Goal: Information Seeking & Learning: Learn about a topic

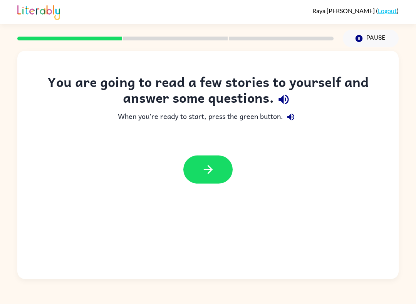
click at [220, 162] on button "button" at bounding box center [207, 169] width 49 height 28
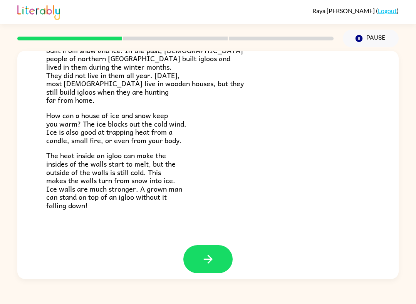
scroll to position [141, 0]
click at [211, 266] on button "button" at bounding box center [207, 260] width 49 height 28
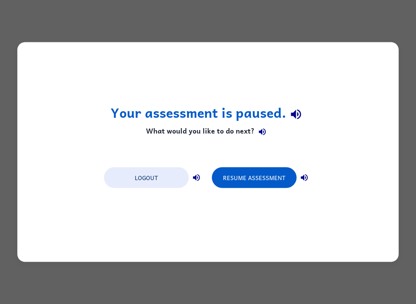
click at [272, 179] on button "Resume Assessment" at bounding box center [254, 177] width 85 height 21
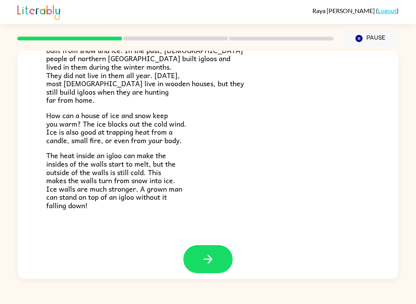
scroll to position [141, 0]
click at [214, 255] on icon "button" at bounding box center [207, 259] width 13 height 13
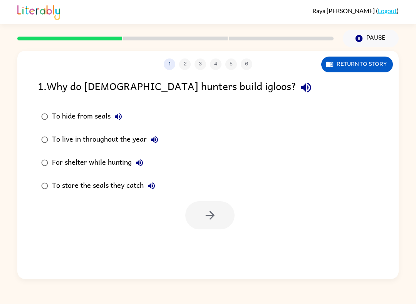
click at [217, 201] on div at bounding box center [209, 215] width 49 height 28
click at [207, 201] on div at bounding box center [209, 215] width 49 height 28
click at [180, 197] on div at bounding box center [207, 213] width 381 height 32
click at [207, 201] on div at bounding box center [209, 215] width 49 height 28
click at [414, 136] on div "1 2 3 4 5 6 Return to story 1 . Why do [DEMOGRAPHIC_DATA] hunters build igloos?…" at bounding box center [208, 163] width 416 height 232
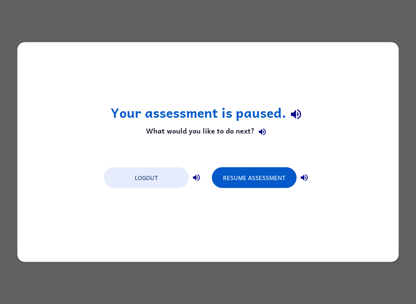
click at [246, 181] on button "Resume Assessment" at bounding box center [254, 177] width 85 height 21
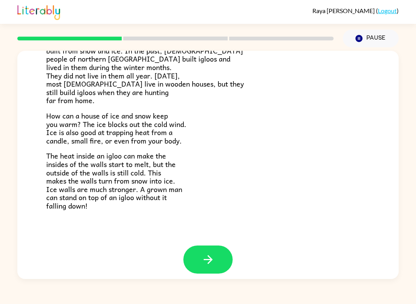
click at [207, 253] on icon "button" at bounding box center [207, 259] width 13 height 13
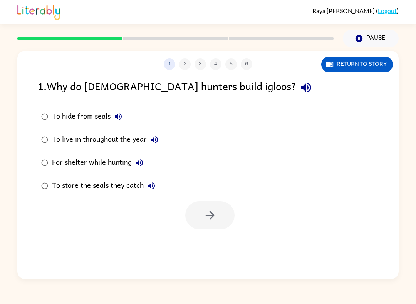
click at [348, 69] on button "Return to story" at bounding box center [357, 65] width 72 height 16
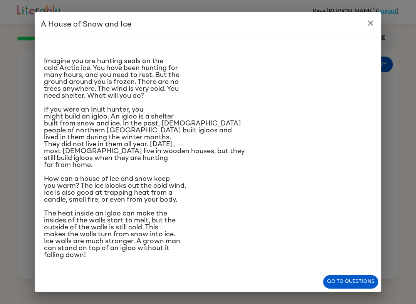
scroll to position [25, 0]
click at [378, 35] on h2 "A House of Snow and Ice" at bounding box center [208, 24] width 346 height 25
click at [367, 30] on button "close" at bounding box center [370, 22] width 15 height 15
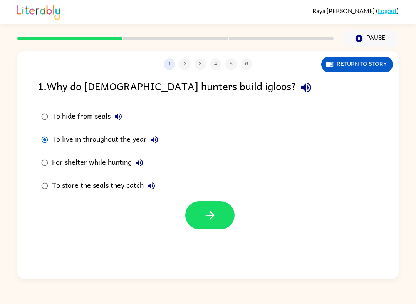
click at [208, 211] on icon "button" at bounding box center [209, 215] width 13 height 13
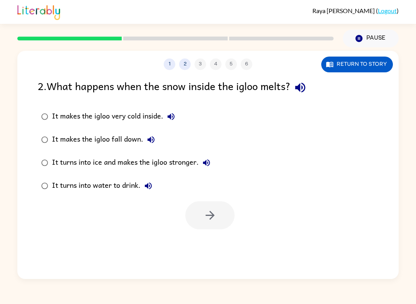
click at [369, 65] on button "Return to story" at bounding box center [357, 65] width 72 height 16
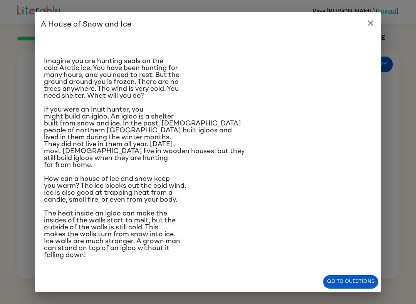
scroll to position [0, 0]
click at [351, 280] on button "Go to questions" at bounding box center [350, 281] width 55 height 13
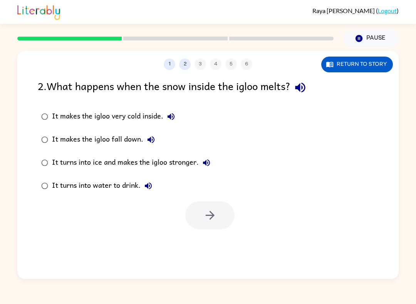
click at [148, 114] on div "It makes the igloo very cold inside." at bounding box center [115, 116] width 127 height 15
click at [126, 147] on div "It makes the igloo fall down." at bounding box center [105, 139] width 107 height 15
click at [140, 165] on div "It turns into ice and makes the igloo stronger." at bounding box center [133, 162] width 162 height 15
click at [355, 72] on button "Return to story" at bounding box center [357, 65] width 72 height 16
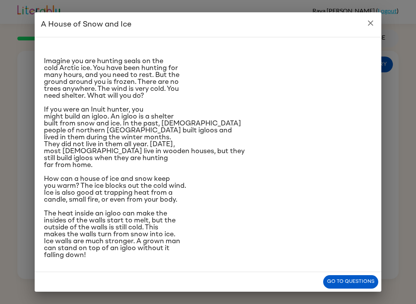
scroll to position [64, 0]
click at [360, 276] on button "Go to questions" at bounding box center [350, 281] width 55 height 13
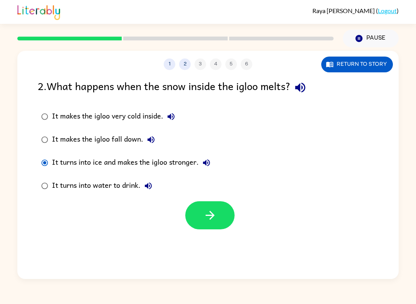
click at [219, 222] on button "button" at bounding box center [209, 215] width 49 height 28
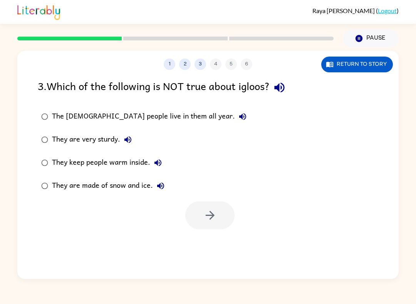
click at [74, 121] on div "The [DEMOGRAPHIC_DATA] people live in them all year." at bounding box center [151, 116] width 198 height 15
click at [203, 219] on icon "button" at bounding box center [209, 215] width 13 height 13
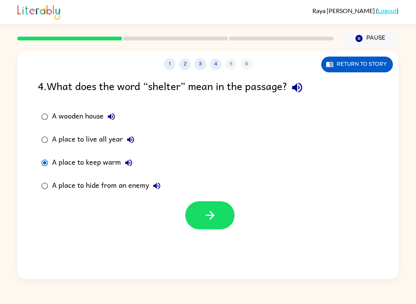
click at [55, 196] on label "A place to hide from an enemy" at bounding box center [100, 185] width 135 height 23
click at [55, 195] on label "A place to hide from an enemy" at bounding box center [100, 185] width 135 height 23
click at [230, 222] on button "button" at bounding box center [209, 215] width 49 height 28
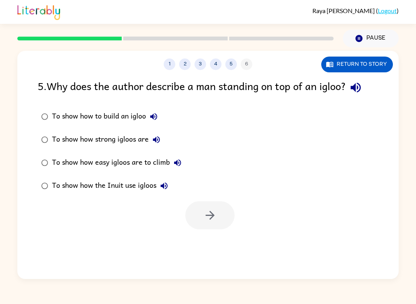
click at [230, 221] on div at bounding box center [209, 215] width 49 height 28
click at [45, 154] on label "To show how easy igloos are to climb" at bounding box center [110, 162] width 155 height 23
click at [39, 148] on label "To show how strong igloos are" at bounding box center [110, 139] width 155 height 23
click at [217, 209] on button "button" at bounding box center [209, 215] width 49 height 28
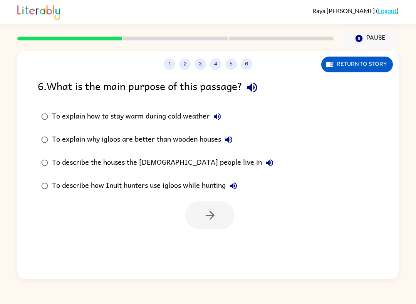
click at [253, 87] on icon "button" at bounding box center [252, 88] width 10 height 10
click at [257, 88] on icon "button" at bounding box center [252, 88] width 10 height 10
click at [207, 213] on icon "button" at bounding box center [209, 215] width 13 height 13
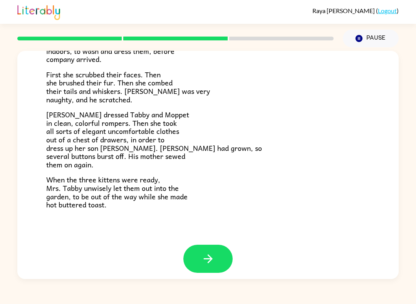
scroll to position [117, 0]
click at [204, 245] on button "button" at bounding box center [207, 259] width 49 height 28
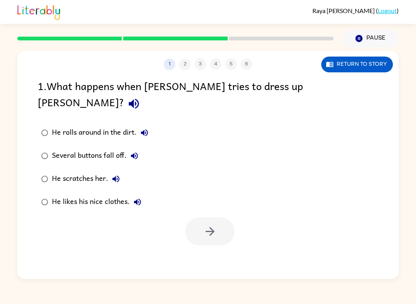
click at [358, 58] on button "Return to story" at bounding box center [357, 65] width 72 height 16
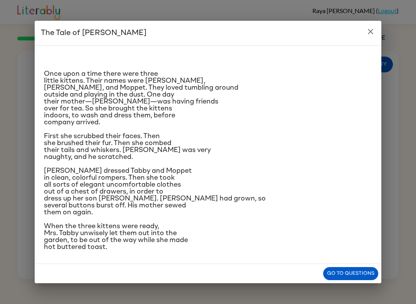
scroll to position [36, 0]
click at [369, 27] on icon "close" at bounding box center [370, 31] width 9 height 9
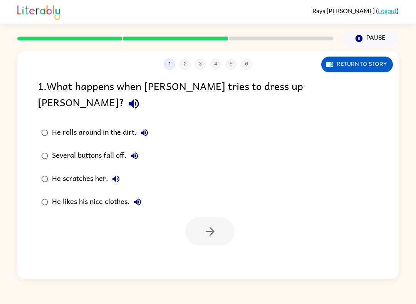
click at [51, 144] on label "Several buttons fall off." at bounding box center [94, 155] width 122 height 23
click at [210, 217] on button "button" at bounding box center [209, 231] width 49 height 28
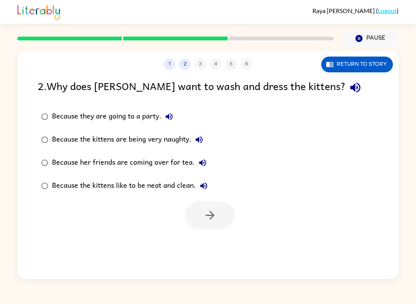
click at [351, 55] on div "1 2 3 4 5 6 Return to story" at bounding box center [207, 60] width 381 height 19
click at [348, 60] on button "Return to story" at bounding box center [357, 65] width 72 height 16
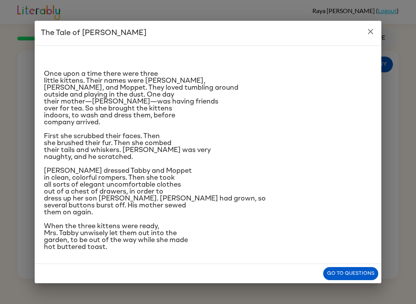
click at [374, 24] on button "close" at bounding box center [370, 31] width 15 height 15
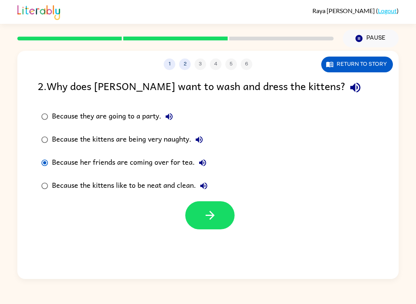
click at [210, 212] on icon "button" at bounding box center [209, 215] width 9 height 9
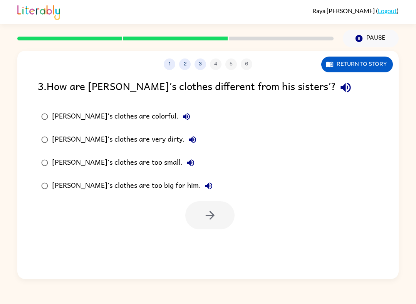
click at [373, 61] on button "Return to story" at bounding box center [357, 65] width 72 height 16
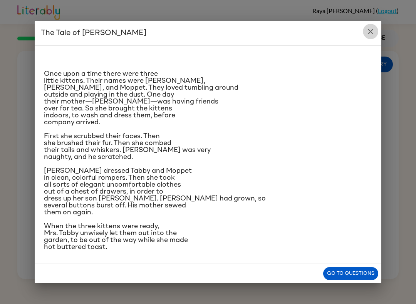
click at [374, 27] on icon "close" at bounding box center [370, 31] width 9 height 9
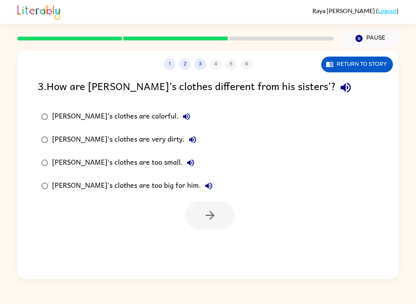
click at [52, 158] on label "[PERSON_NAME]'s clothes are too small." at bounding box center [126, 162] width 187 height 23
click at [51, 135] on label "[PERSON_NAME]'s clothes are very dirty." at bounding box center [126, 139] width 187 height 23
click at [56, 145] on div "[PERSON_NAME]'s clothes are very dirty." at bounding box center [126, 139] width 148 height 15
click at [56, 182] on div "[PERSON_NAME]'s clothes are too big for him." at bounding box center [134, 185] width 164 height 15
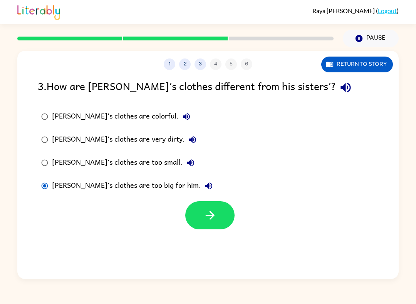
click at [52, 166] on div "[PERSON_NAME]'s clothes are too small." at bounding box center [125, 162] width 146 height 15
click at [209, 220] on icon "button" at bounding box center [209, 215] width 13 height 13
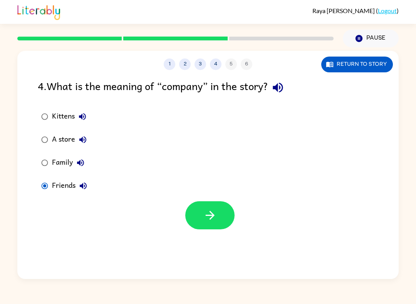
click at [212, 214] on icon "button" at bounding box center [209, 215] width 9 height 9
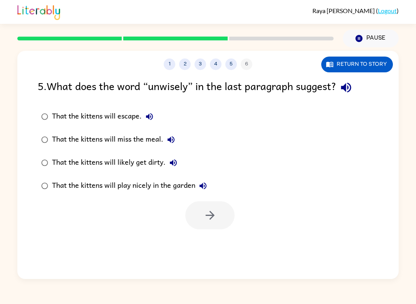
click at [80, 169] on div "That the kittens will likely get dirty." at bounding box center [116, 162] width 129 height 15
click at [211, 211] on icon "button" at bounding box center [209, 215] width 13 height 13
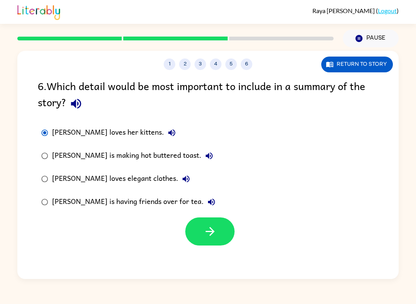
click at [222, 227] on button "button" at bounding box center [209, 231] width 49 height 28
click at [212, 231] on div at bounding box center [209, 231] width 49 height 28
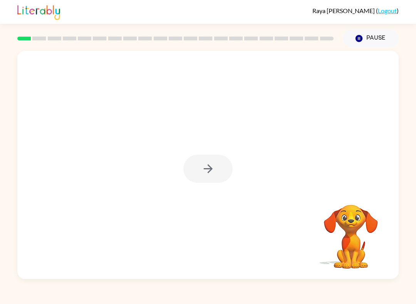
click at [3, 43] on div "Raya Steele-Angell ( Logout ) Pause Pause Your browser must support playing .mp…" at bounding box center [208, 152] width 416 height 304
click at [204, 167] on icon "button" at bounding box center [207, 168] width 13 height 13
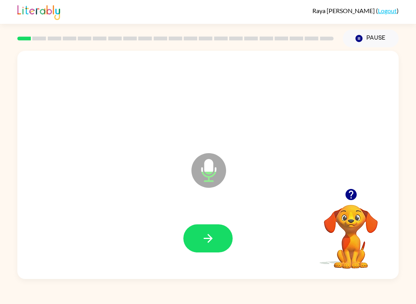
click at [199, 232] on button "button" at bounding box center [207, 238] width 49 height 28
click at [198, 244] on button "button" at bounding box center [207, 238] width 49 height 28
click at [206, 237] on icon "button" at bounding box center [207, 238] width 13 height 13
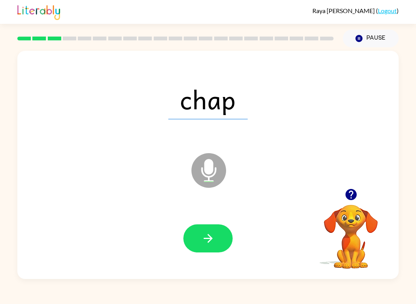
click at [207, 237] on icon "button" at bounding box center [207, 238] width 13 height 13
click at [207, 232] on button "button" at bounding box center [207, 238] width 49 height 28
click at [204, 228] on button "button" at bounding box center [207, 238] width 49 height 28
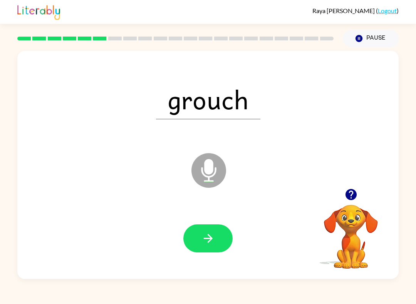
click at [212, 235] on icon "button" at bounding box center [207, 238] width 13 height 13
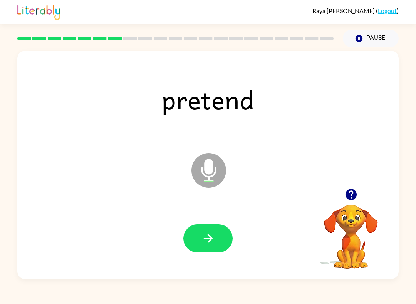
click at [213, 237] on icon "button" at bounding box center [207, 238] width 13 height 13
click at [197, 231] on button "button" at bounding box center [207, 238] width 49 height 28
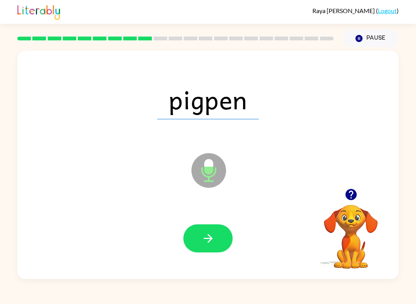
click at [208, 235] on icon "button" at bounding box center [207, 238] width 9 height 9
click at [221, 235] on button "button" at bounding box center [207, 238] width 49 height 28
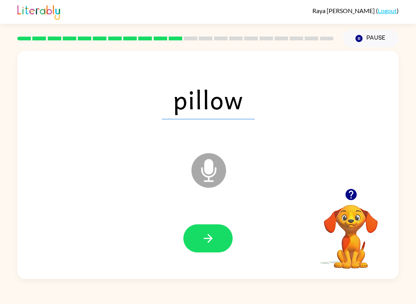
click at [211, 241] on icon "button" at bounding box center [207, 238] width 13 height 13
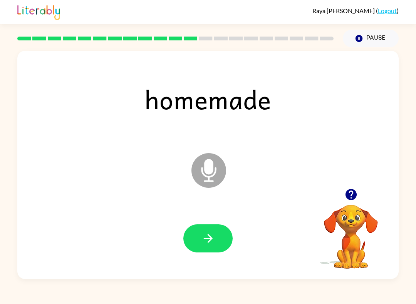
click at [210, 243] on icon "button" at bounding box center [207, 238] width 13 height 13
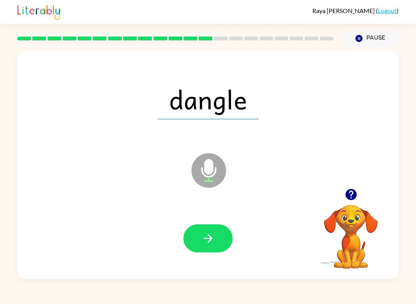
click at [206, 222] on div at bounding box center [208, 239] width 366 height 66
click at [209, 236] on icon "button" at bounding box center [207, 238] width 9 height 9
click at [211, 247] on button "button" at bounding box center [207, 238] width 49 height 28
click at [209, 241] on icon "button" at bounding box center [207, 238] width 9 height 9
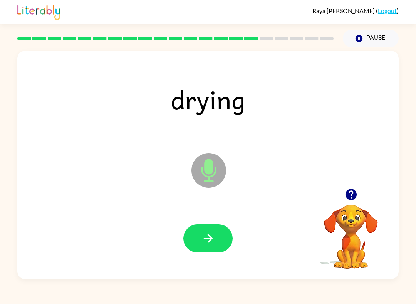
click at [209, 238] on icon "button" at bounding box center [207, 238] width 13 height 13
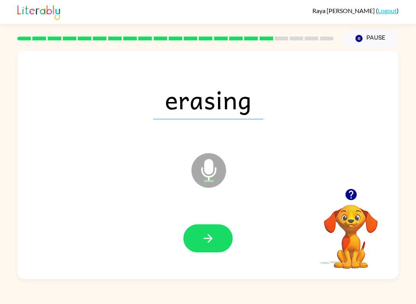
click at [204, 239] on icon "button" at bounding box center [207, 238] width 9 height 9
click at [209, 241] on icon "button" at bounding box center [207, 238] width 9 height 9
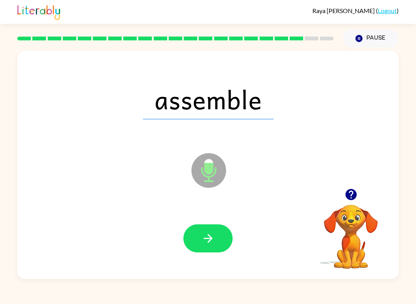
click at [117, 289] on div "Raya Steele-Angell ( Logout ) Pause Pause assemble Microphone The Microphone is…" at bounding box center [208, 152] width 416 height 304
click at [207, 234] on icon "button" at bounding box center [207, 238] width 13 height 13
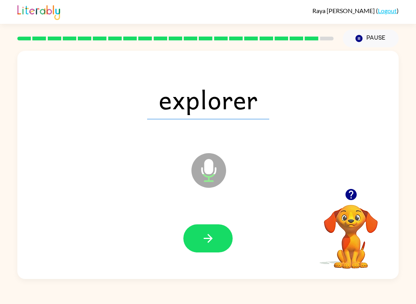
click at [199, 232] on button "button" at bounding box center [207, 238] width 49 height 28
